Goal: Entertainment & Leisure: Consume media (video, audio)

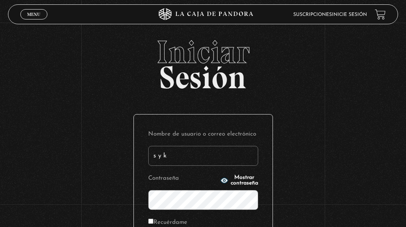
type input "s y k"
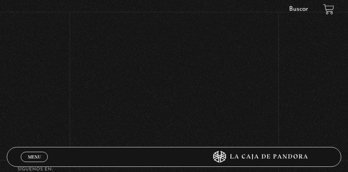
scroll to position [252, 0]
